Goal: Book appointment/travel/reservation

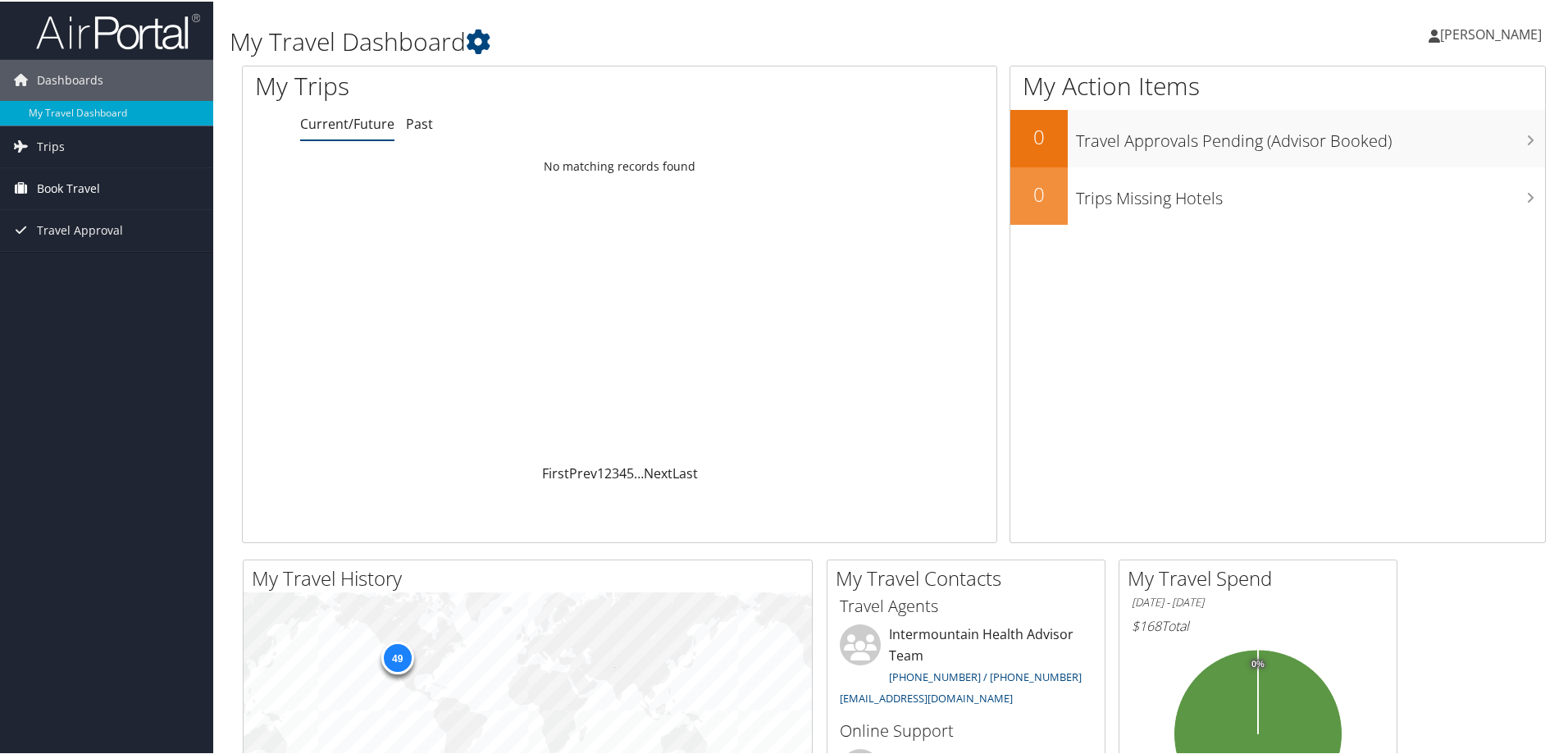
click at [44, 186] on span "Book Travel" at bounding box center [68, 187] width 63 height 41
click at [89, 269] on link "Book/Manage Online Trips" at bounding box center [107, 269] width 214 height 25
click at [53, 189] on span "Book Travel" at bounding box center [68, 187] width 63 height 41
click at [109, 271] on link "Book/Manage Online Trips" at bounding box center [107, 269] width 214 height 25
